Goal: Task Accomplishment & Management: Use online tool/utility

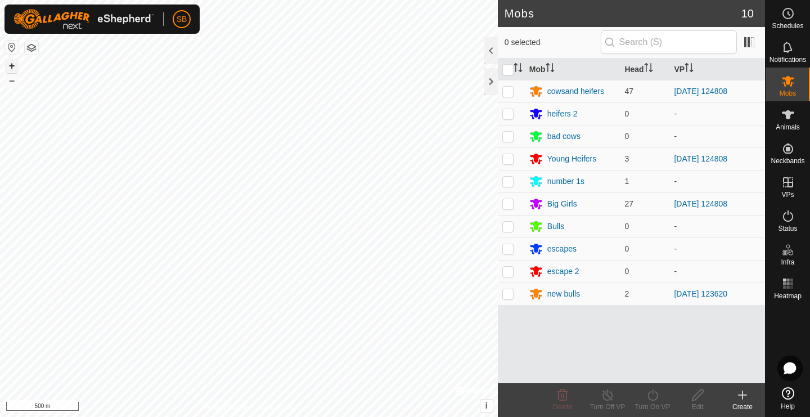
click at [11, 65] on button "+" at bounding box center [11, 65] width 13 height 13
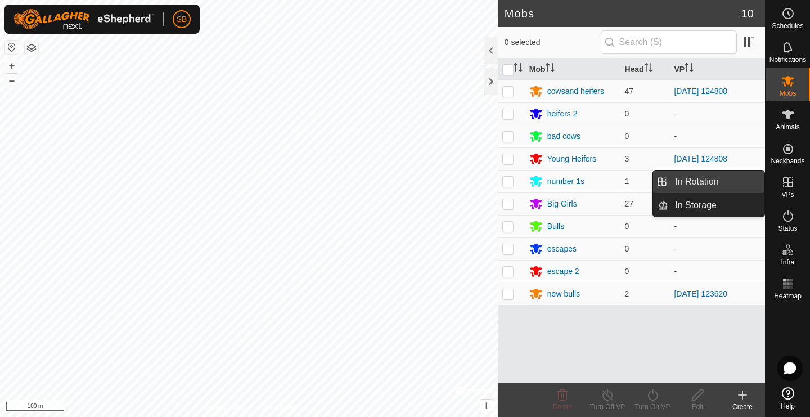
click at [748, 177] on link "In Rotation" at bounding box center [716, 181] width 96 height 22
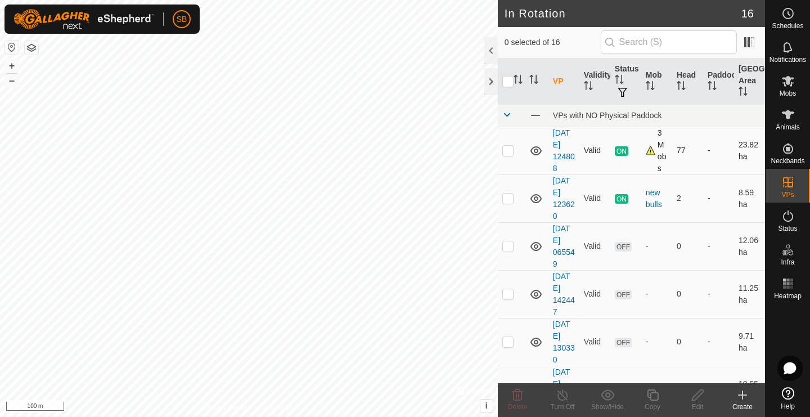
click at [508, 153] on p-checkbox at bounding box center [507, 150] width 11 height 9
checkbox input "true"
click at [653, 399] on icon at bounding box center [652, 394] width 14 height 13
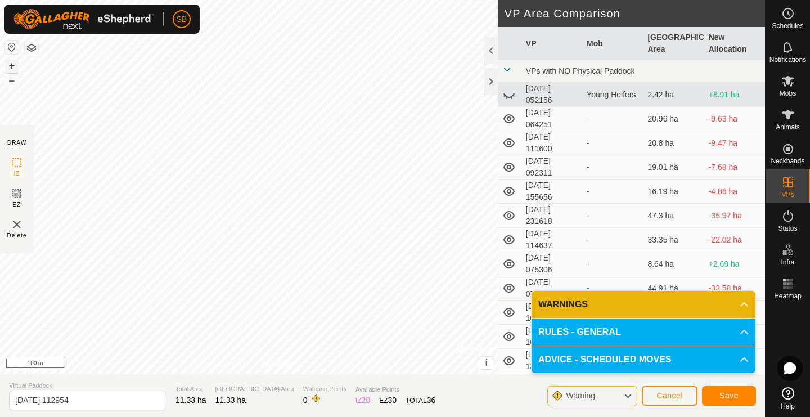
click at [12, 62] on button "+" at bounding box center [11, 65] width 13 height 13
click at [13, 83] on button "–" at bounding box center [11, 80] width 13 height 13
click at [11, 83] on button "–" at bounding box center [11, 80] width 13 height 13
click at [10, 64] on button "+" at bounding box center [11, 65] width 13 height 13
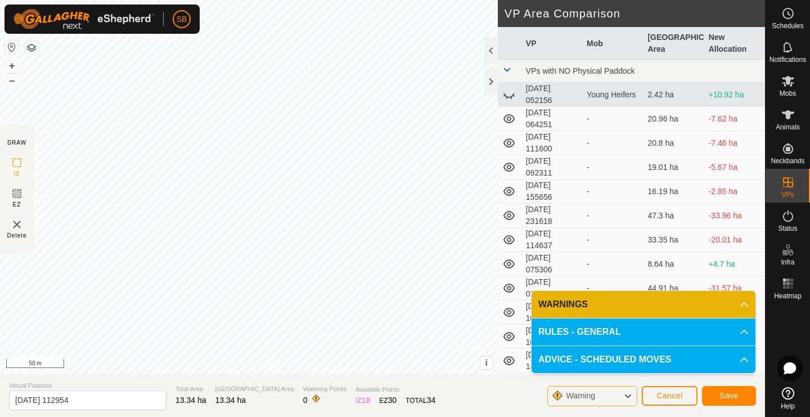
click at [736, 398] on span "Save" at bounding box center [728, 395] width 19 height 9
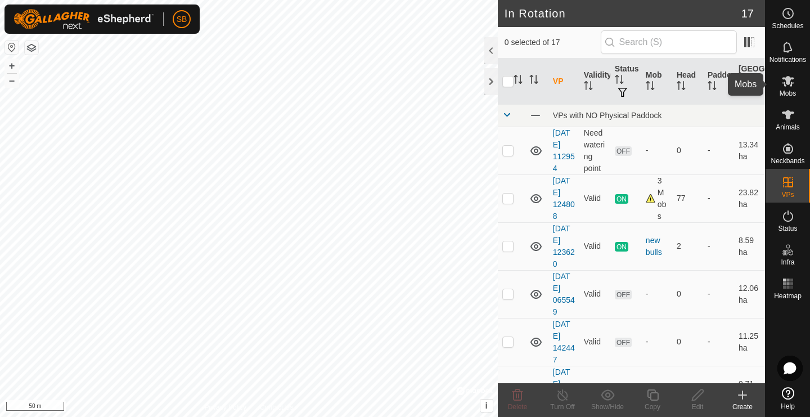
click at [787, 83] on icon at bounding box center [788, 81] width 12 height 11
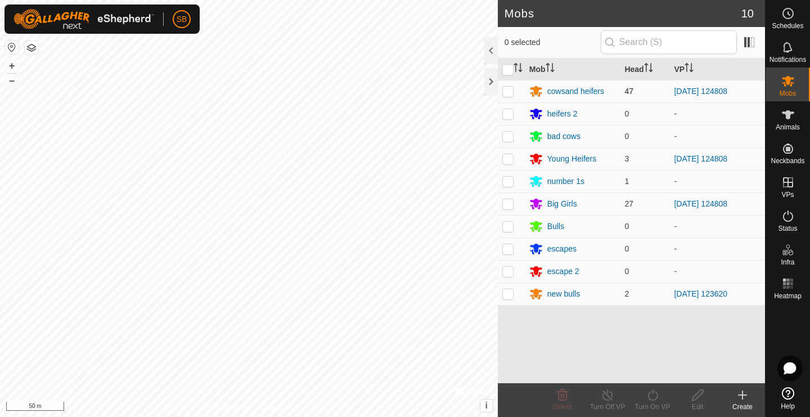
click at [511, 92] on p-checkbox at bounding box center [507, 91] width 11 height 9
checkbox input "true"
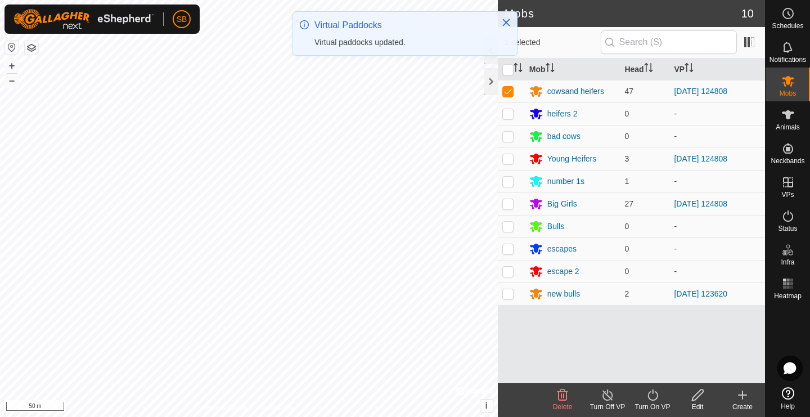
click at [508, 156] on p-checkbox at bounding box center [507, 158] width 11 height 9
checkbox input "true"
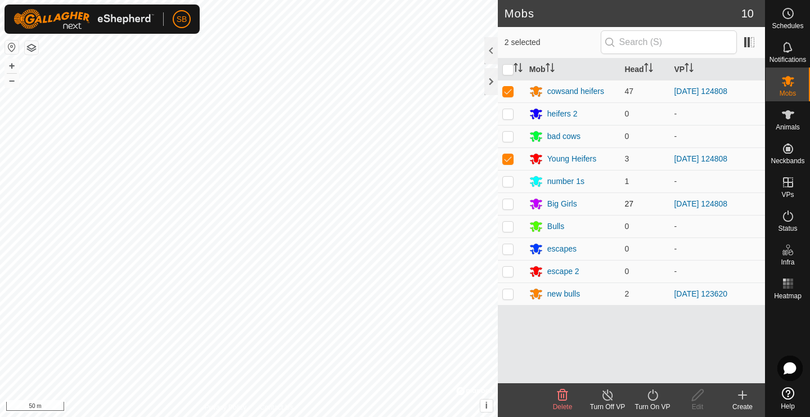
click at [511, 206] on p-checkbox at bounding box center [507, 203] width 11 height 9
checkbox input "true"
click at [659, 392] on icon at bounding box center [652, 394] width 14 height 13
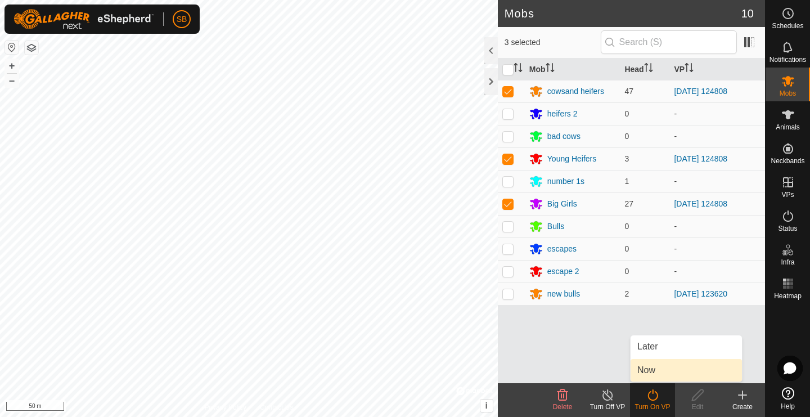
click at [661, 375] on link "Now" at bounding box center [685, 370] width 111 height 22
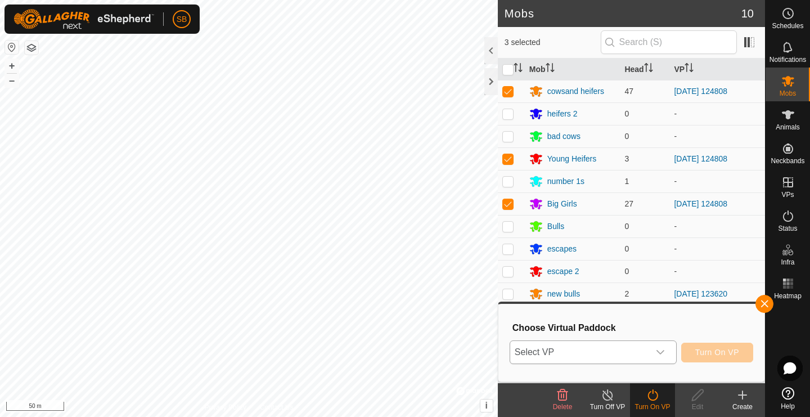
click at [662, 348] on icon "dropdown trigger" at bounding box center [660, 351] width 9 height 9
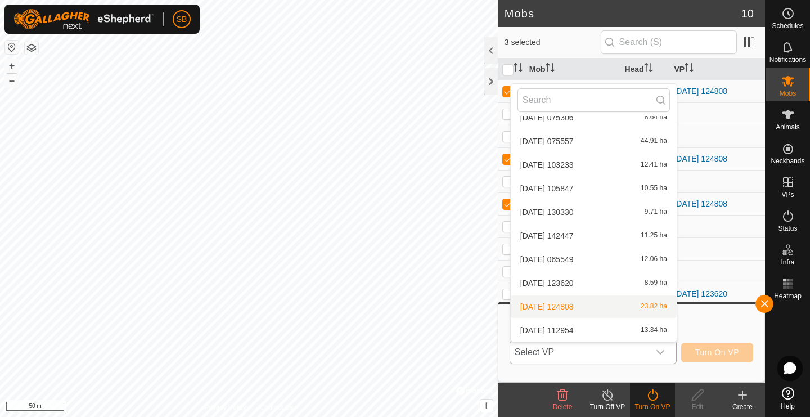
scroll to position [201, 0]
click at [625, 330] on li "[DATE] 112954 13.34 ha" at bounding box center [594, 330] width 166 height 22
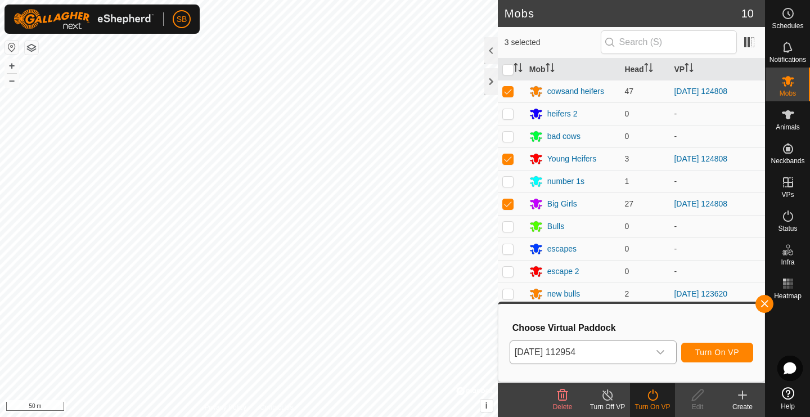
click at [709, 347] on span "Turn On VP" at bounding box center [717, 351] width 44 height 9
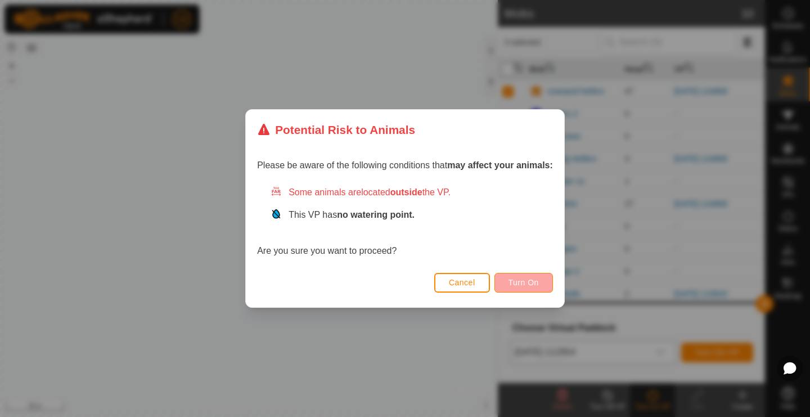
click at [522, 281] on span "Turn On" at bounding box center [523, 282] width 30 height 9
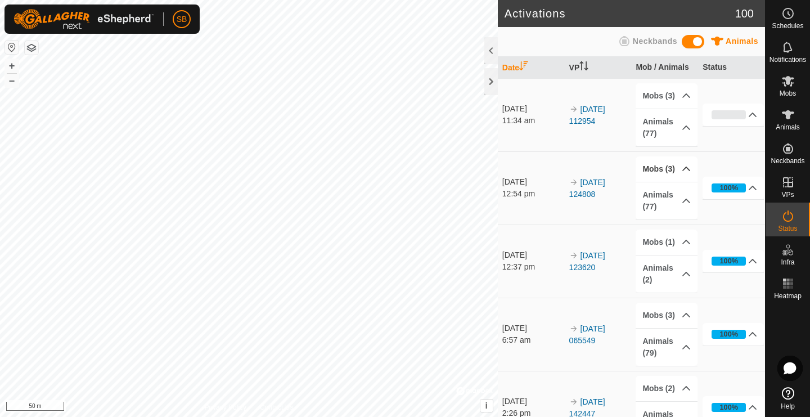
click at [684, 165] on icon at bounding box center [685, 168] width 9 height 9
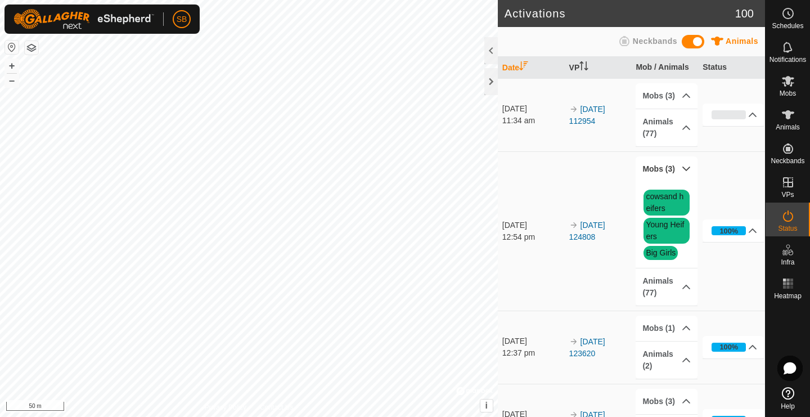
click at [688, 168] on p-accordion-header "Mobs (3)" at bounding box center [665, 168] width 61 height 25
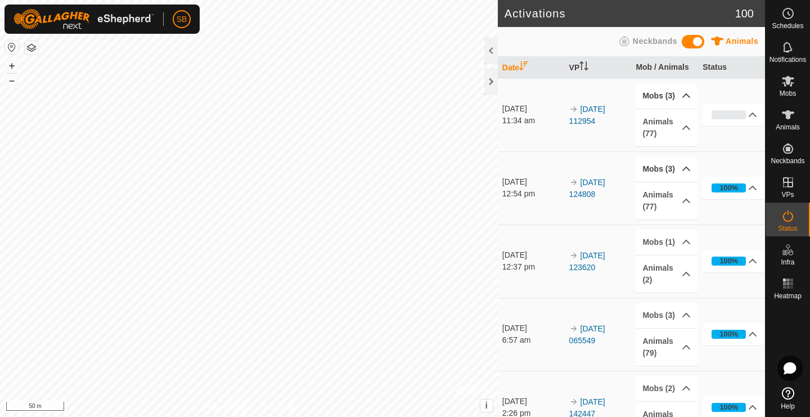
click at [689, 94] on icon at bounding box center [685, 95] width 9 height 9
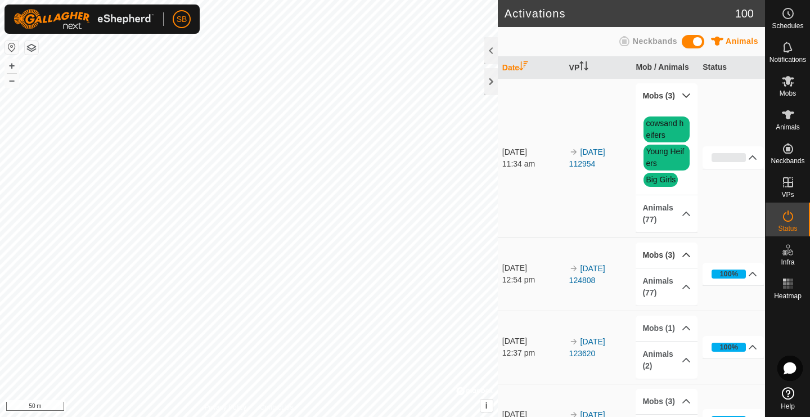
click at [687, 97] on p-accordion-header "Mobs (3)" at bounding box center [665, 95] width 61 height 25
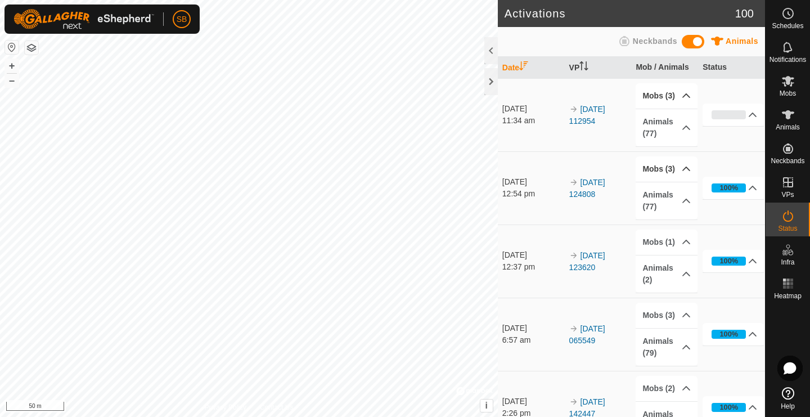
click at [625, 0] on html "SB Schedules Notifications Mobs Animals Neckbands VPs Status Infra Heatmap Help…" at bounding box center [405, 208] width 810 height 417
click at [12, 81] on button "–" at bounding box center [11, 80] width 13 height 13
click at [751, 113] on icon at bounding box center [752, 114] width 9 height 9
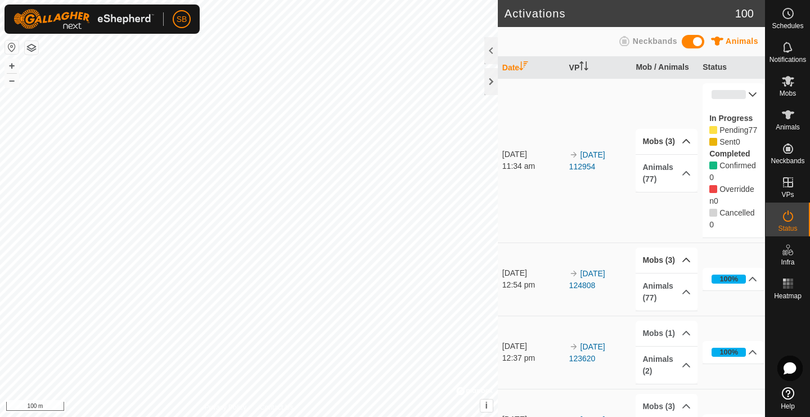
click at [754, 91] on p-accordion-header "0%" at bounding box center [732, 94] width 61 height 22
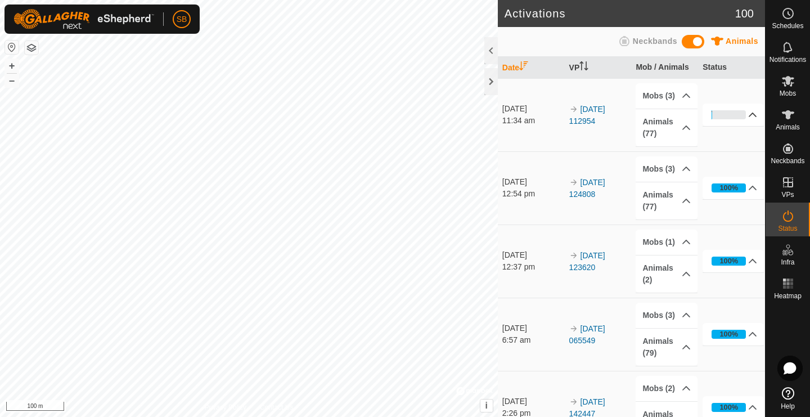
click at [745, 118] on div "1%" at bounding box center [728, 114] width 34 height 9
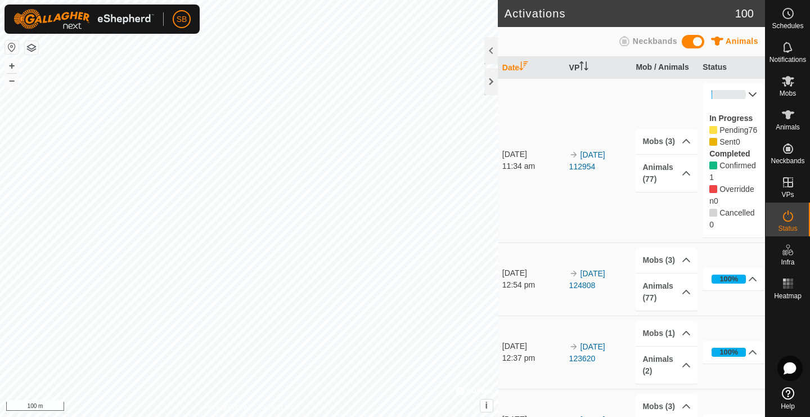
click at [752, 94] on p-accordion-header "1%" at bounding box center [732, 94] width 61 height 22
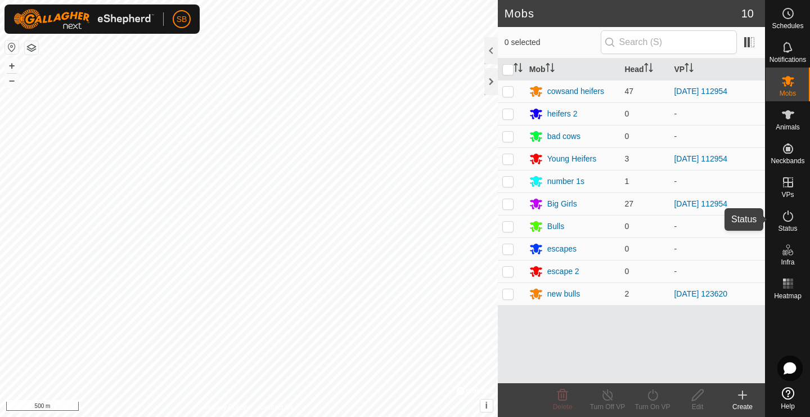
click at [795, 219] on es-activation-svg-icon at bounding box center [788, 216] width 20 height 18
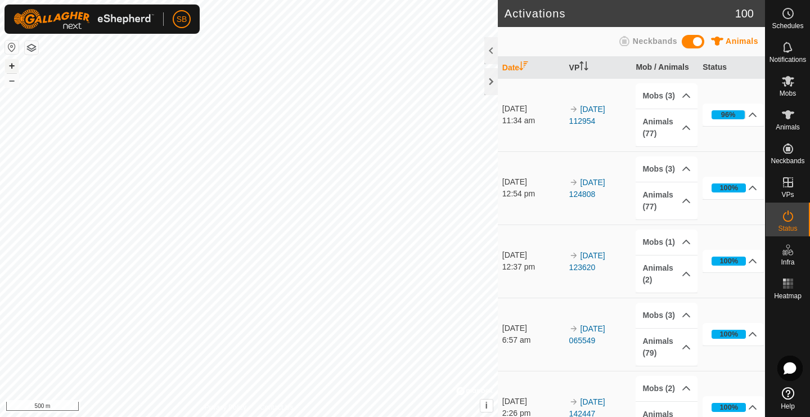
click at [14, 69] on button "+" at bounding box center [11, 65] width 13 height 13
click at [13, 67] on button "+" at bounding box center [11, 65] width 13 height 13
click at [753, 114] on p-accordion-header "96%" at bounding box center [732, 114] width 61 height 22
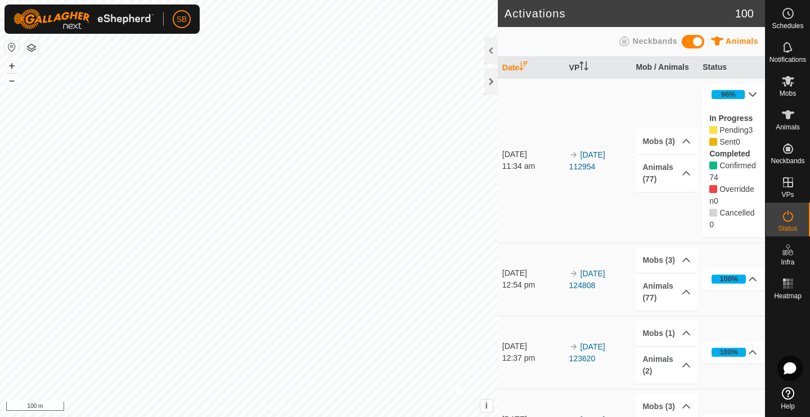
click at [750, 97] on p-accordion-header "96%" at bounding box center [732, 94] width 61 height 22
